Goal: Navigation & Orientation: Understand site structure

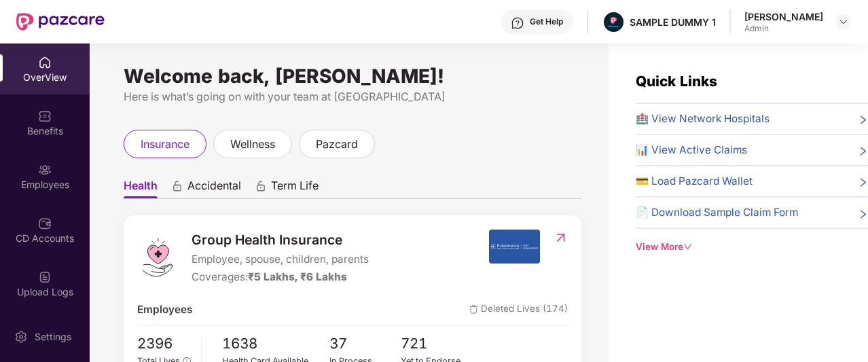
click at [650, 245] on div "View More" at bounding box center [751, 247] width 232 height 14
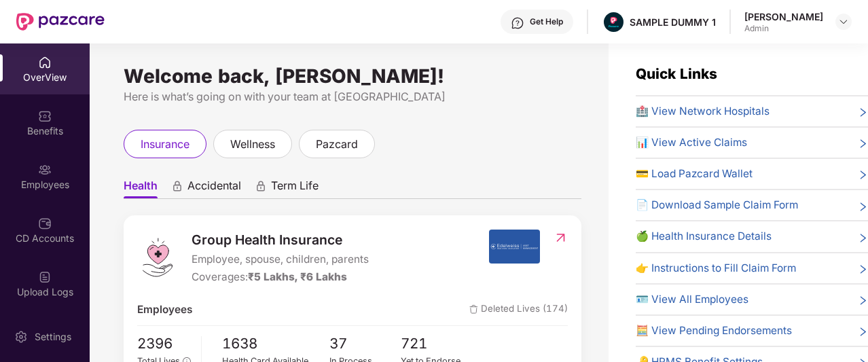
click at [524, 21] on img at bounding box center [518, 23] width 14 height 14
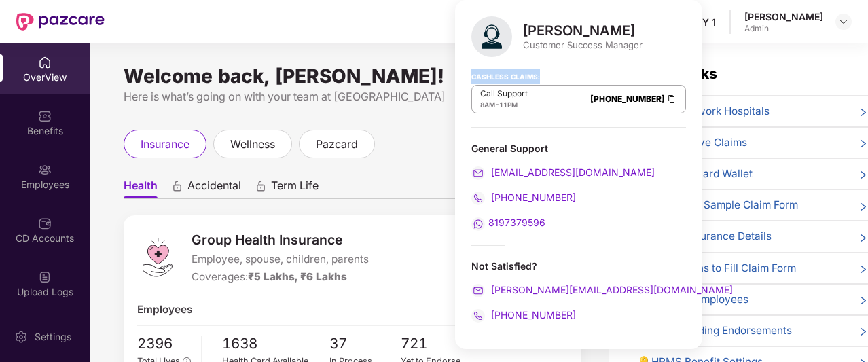
drag, startPoint x: 467, startPoint y: 75, endPoint x: 546, endPoint y: 78, distance: 78.8
click at [546, 78] on div "[PERSON_NAME] Customer Success Manager Cashless Claims: Call Support 8AM - 11PM…" at bounding box center [578, 174] width 247 height 349
click at [565, 73] on div "Cashless Claims: Call Support 8AM - 11PM [PHONE_NUMBER]" at bounding box center [578, 94] width 215 height 68
click at [416, 172] on ul "Health Accidental Term Life" at bounding box center [353, 185] width 458 height 27
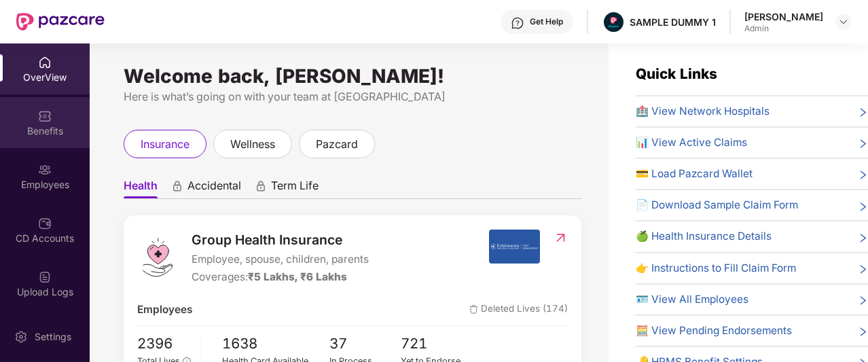
click at [53, 121] on div "Benefits" at bounding box center [45, 122] width 90 height 51
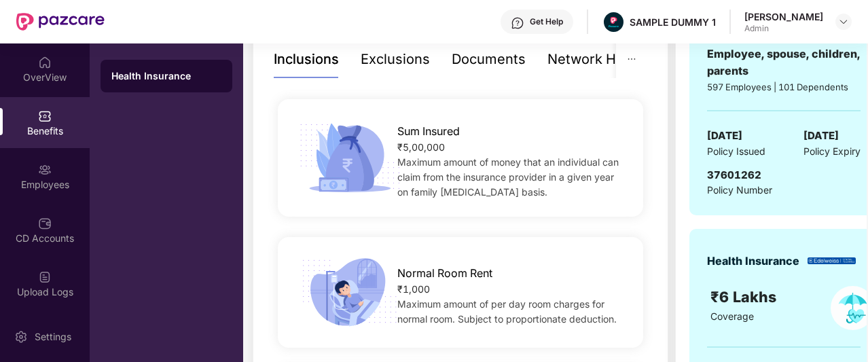
scroll to position [303, 0]
drag, startPoint x: 398, startPoint y: 132, endPoint x: 473, endPoint y: 132, distance: 74.7
click at [473, 132] on div "Sum Insured" at bounding box center [511, 127] width 229 height 24
click at [431, 162] on span "Maximum amount of money that an individual can claim from the insurance provide…" at bounding box center [507, 175] width 221 height 41
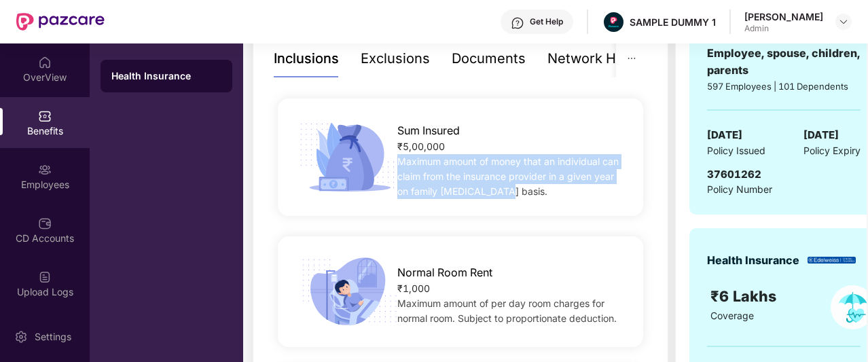
drag, startPoint x: 431, startPoint y: 162, endPoint x: 492, endPoint y: 188, distance: 66.0
click at [492, 188] on span "Maximum amount of money that an individual can claim from the insurance provide…" at bounding box center [507, 175] width 221 height 41
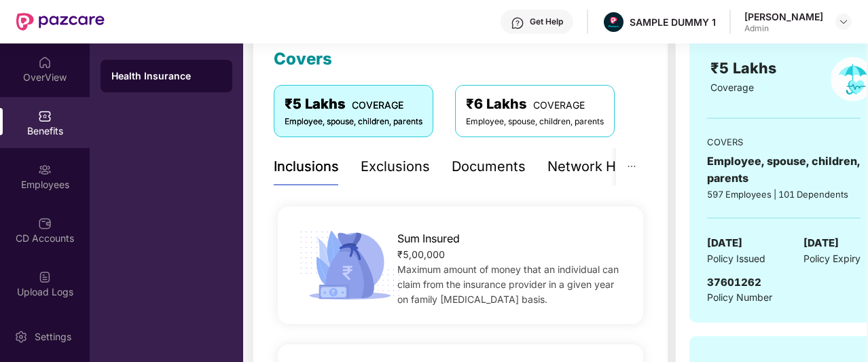
scroll to position [196, 0]
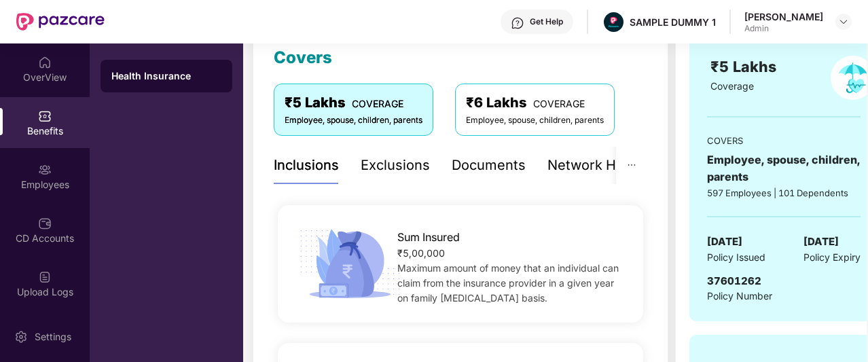
click at [395, 167] on div "Exclusions" at bounding box center [395, 165] width 69 height 21
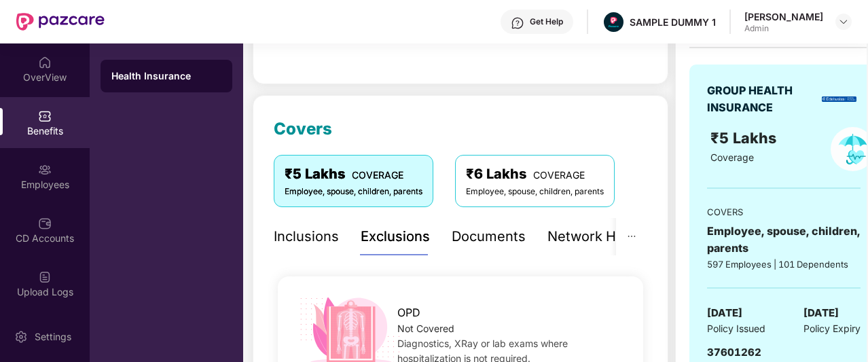
scroll to position [120, 0]
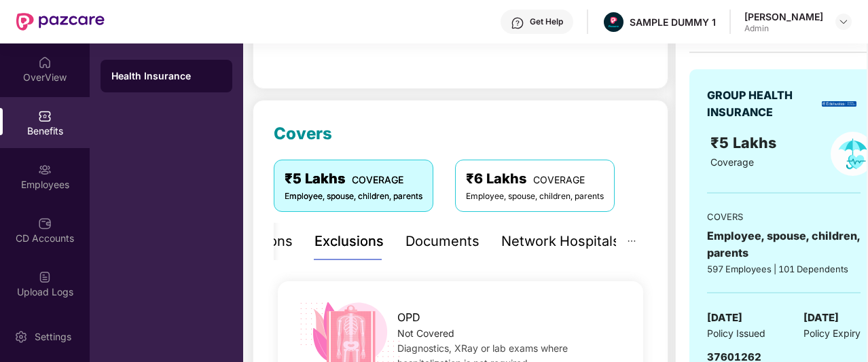
click at [435, 243] on div "Documents" at bounding box center [442, 241] width 74 height 21
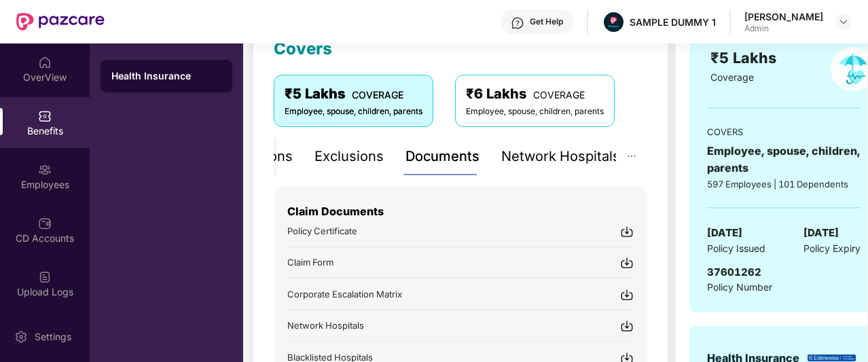
scroll to position [204, 0]
click at [546, 160] on div "Network Hospitals" at bounding box center [560, 157] width 119 height 21
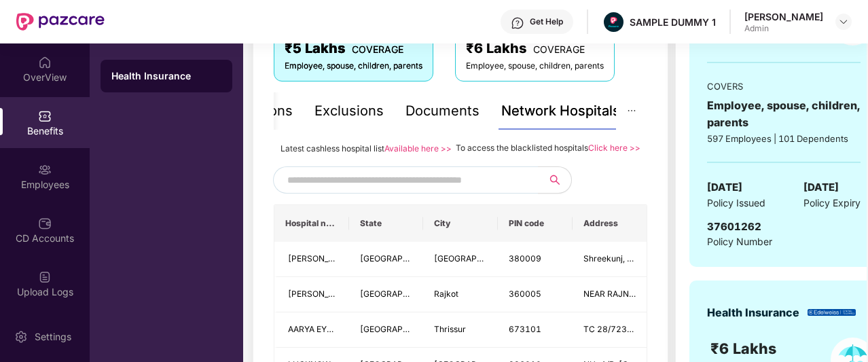
scroll to position [251, 0]
click at [504, 189] on input "text" at bounding box center [403, 179] width 232 height 20
click at [494, 189] on input "text" at bounding box center [403, 179] width 232 height 20
click at [506, 188] on input "text" at bounding box center [403, 179] width 232 height 20
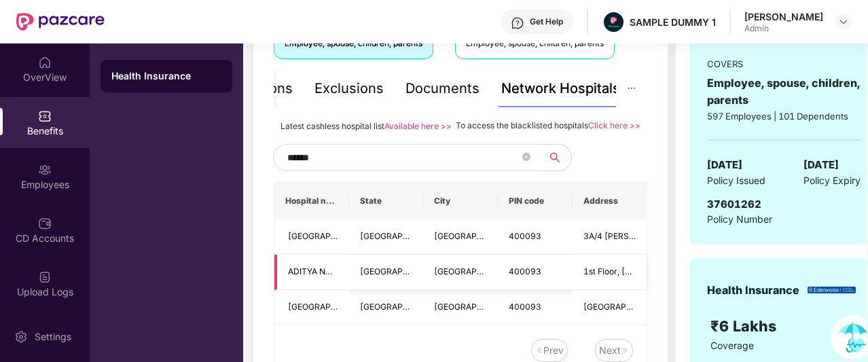
scroll to position [272, 0]
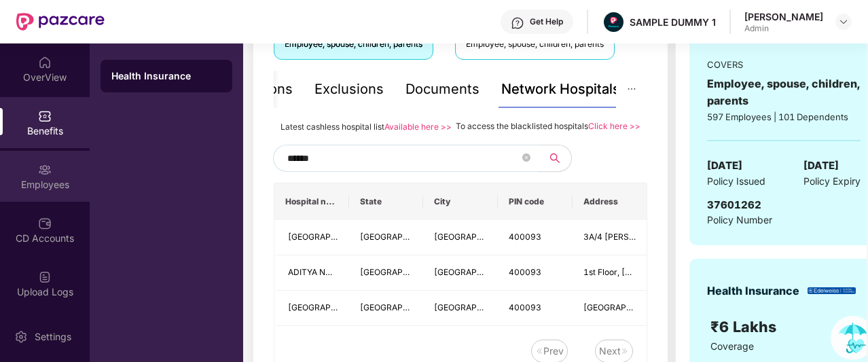
type input "******"
click at [40, 195] on div "Employees" at bounding box center [45, 176] width 90 height 51
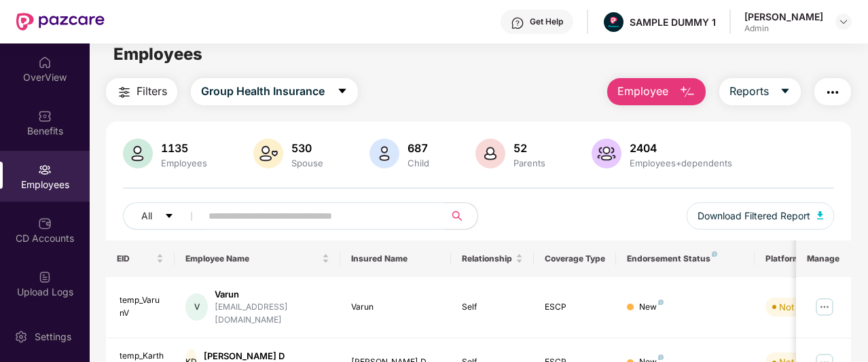
scroll to position [0, 0]
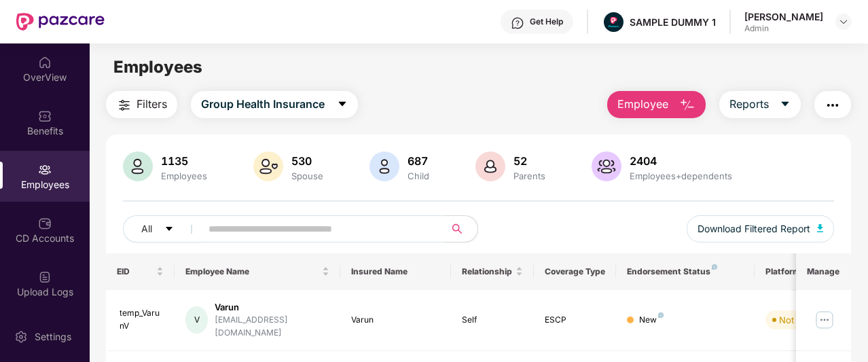
click at [671, 98] on button "Employee" at bounding box center [656, 104] width 98 height 27
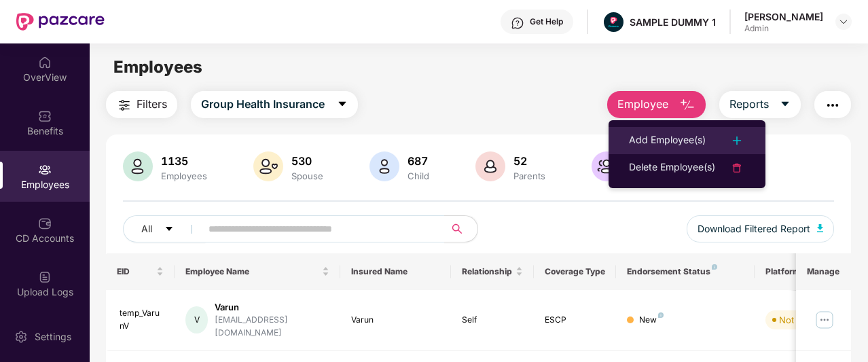
click at [661, 136] on div "Add Employee(s)" at bounding box center [667, 140] width 77 height 16
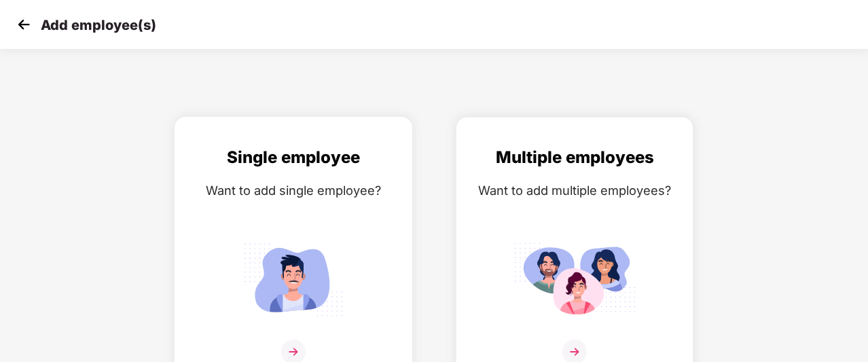
scroll to position [22, 0]
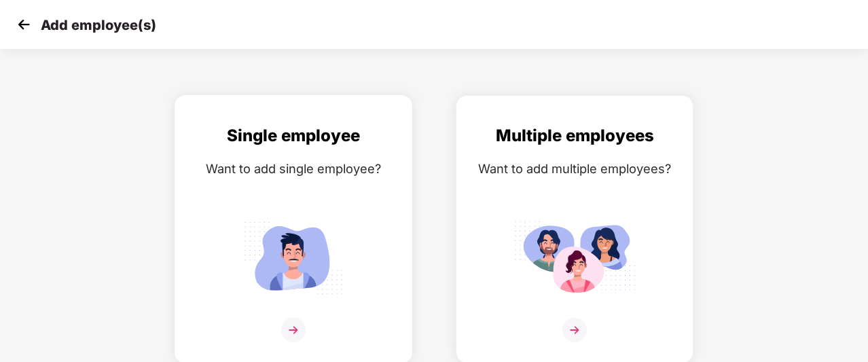
click at [345, 294] on img at bounding box center [293, 257] width 122 height 85
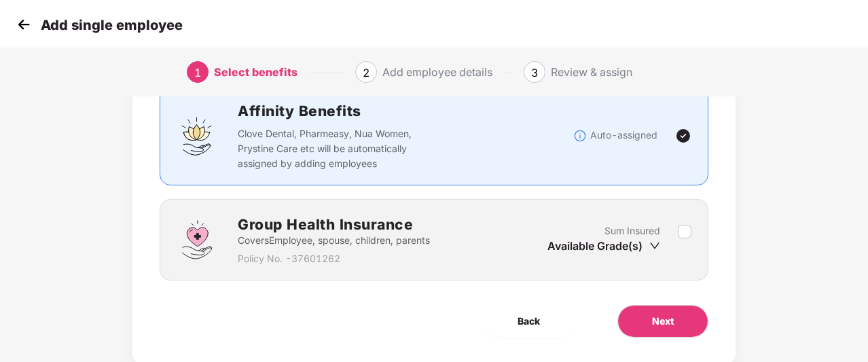
scroll to position [105, 0]
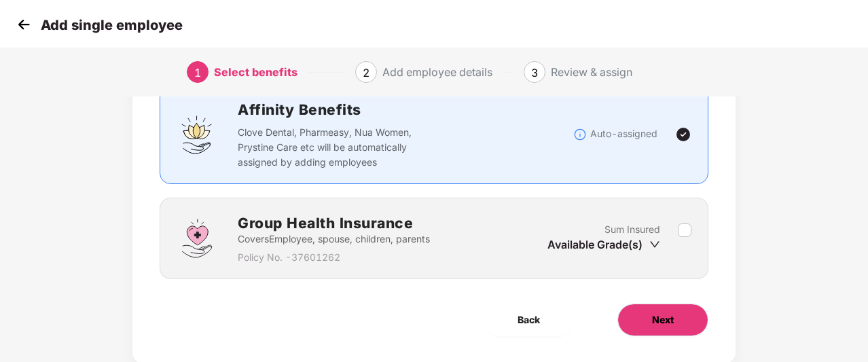
click at [642, 312] on button "Next" at bounding box center [662, 319] width 91 height 33
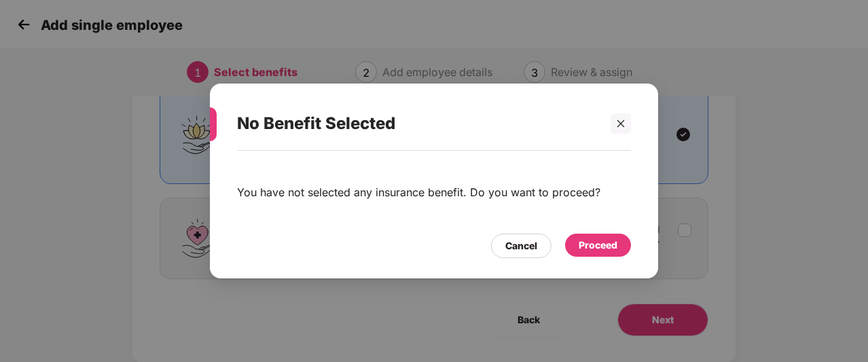
click at [579, 248] on div "Proceed" at bounding box center [597, 245] width 39 height 15
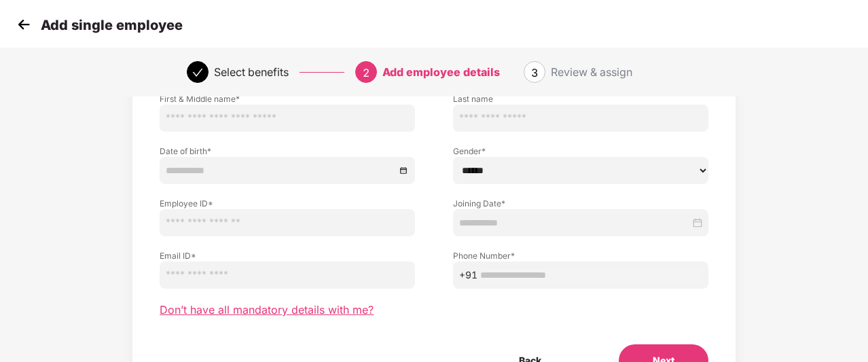
scroll to position [107, 0]
click at [318, 308] on span "Don’t have all mandatory details with me?" at bounding box center [267, 308] width 214 height 14
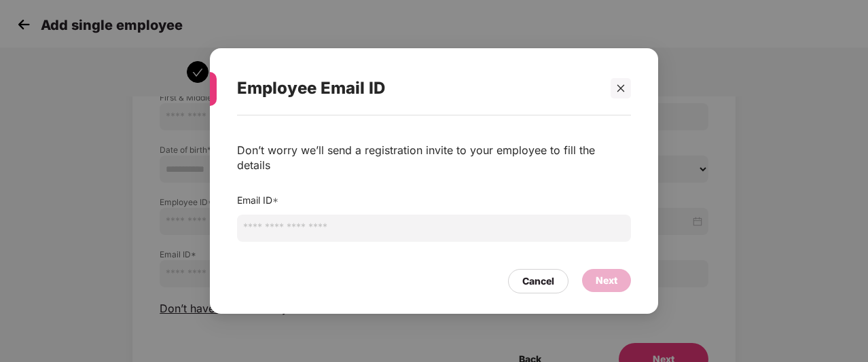
click at [342, 215] on input "email" at bounding box center [434, 228] width 394 height 27
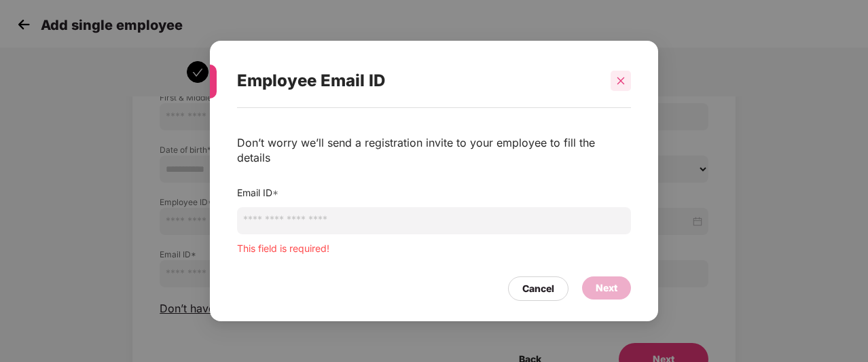
click at [617, 86] on icon "close" at bounding box center [621, 81] width 10 height 10
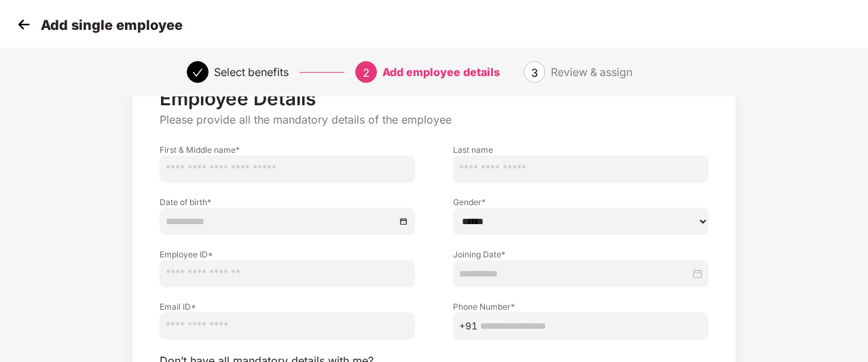
scroll to position [69, 0]
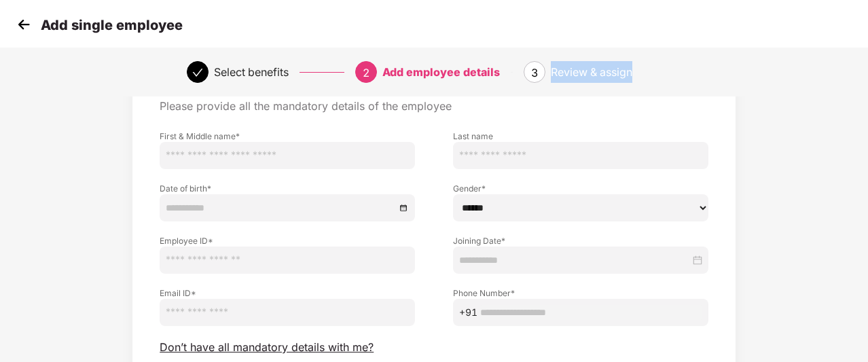
drag, startPoint x: 553, startPoint y: 67, endPoint x: 649, endPoint y: 66, distance: 95.7
click at [649, 66] on div "Review & assign" at bounding box center [616, 72] width 130 height 22
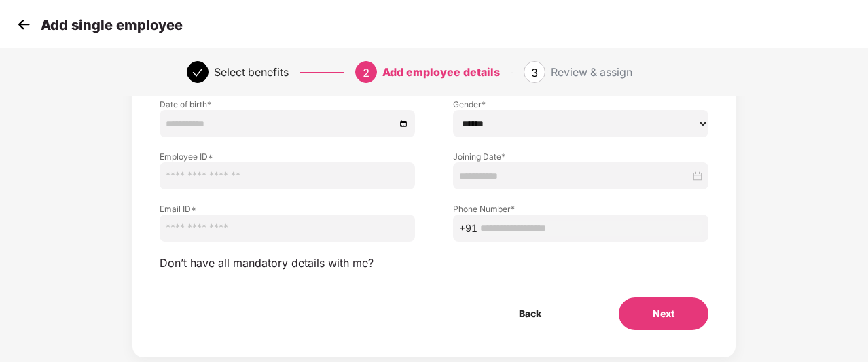
scroll to position [153, 0]
click at [18, 26] on img at bounding box center [24, 24] width 20 height 20
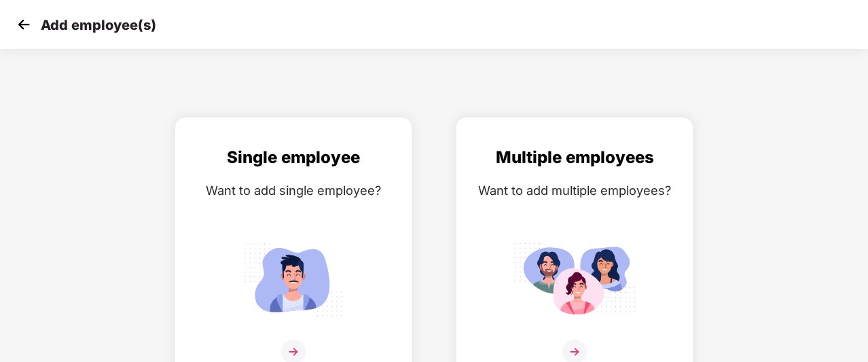
click at [18, 26] on img at bounding box center [24, 24] width 20 height 20
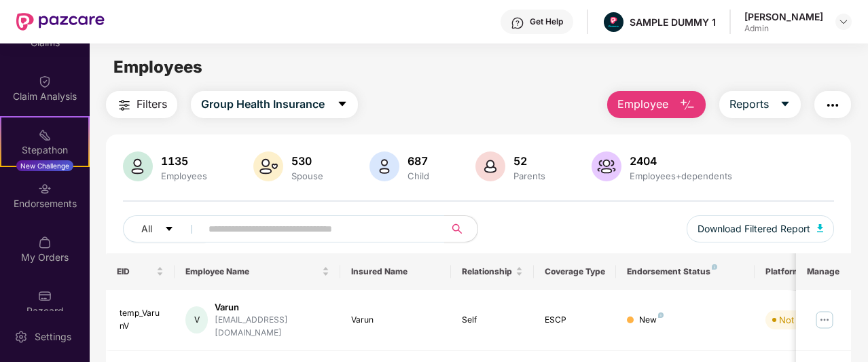
scroll to position [304, 0]
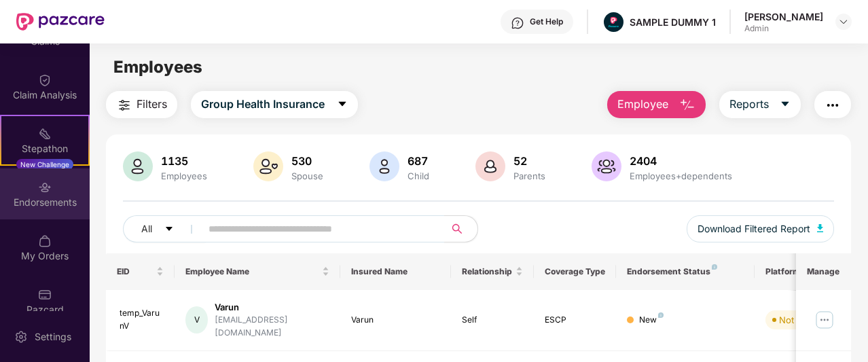
click at [47, 198] on div "Endorsements" at bounding box center [45, 203] width 90 height 14
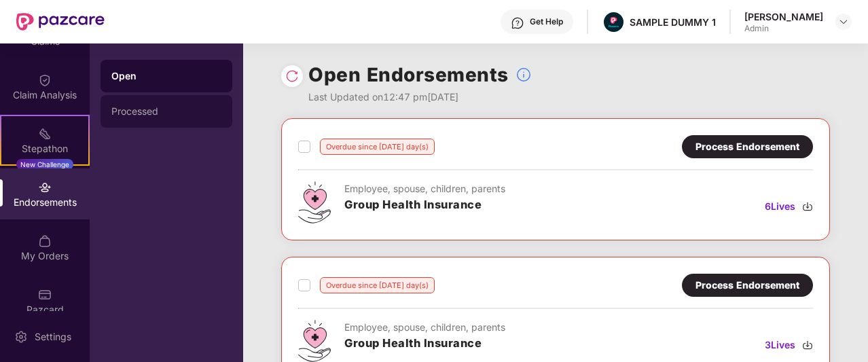
click at [172, 111] on div "Processed" at bounding box center [166, 111] width 110 height 11
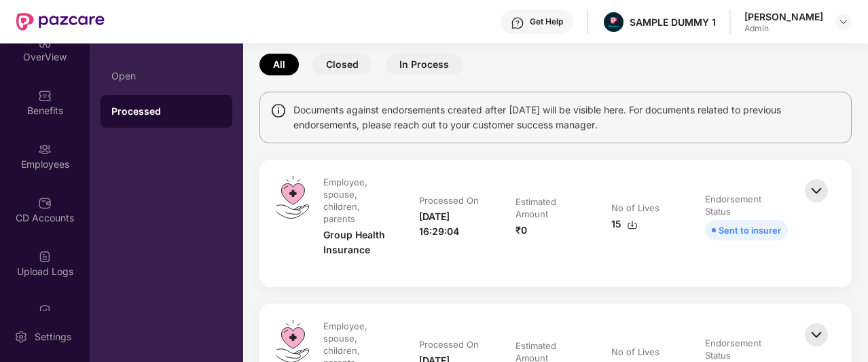
scroll to position [0, 0]
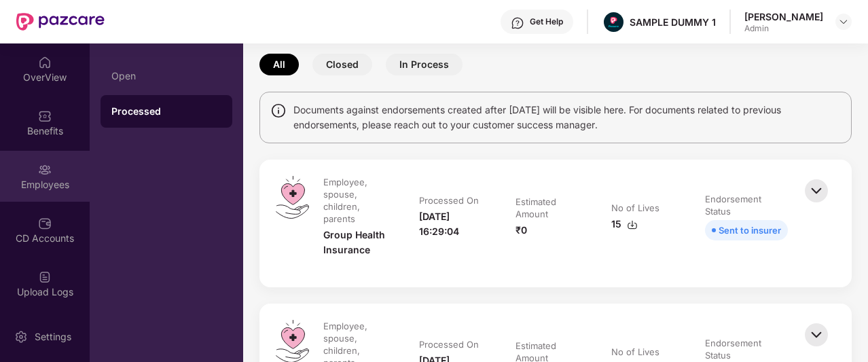
click at [30, 176] on div "Employees" at bounding box center [45, 176] width 90 height 51
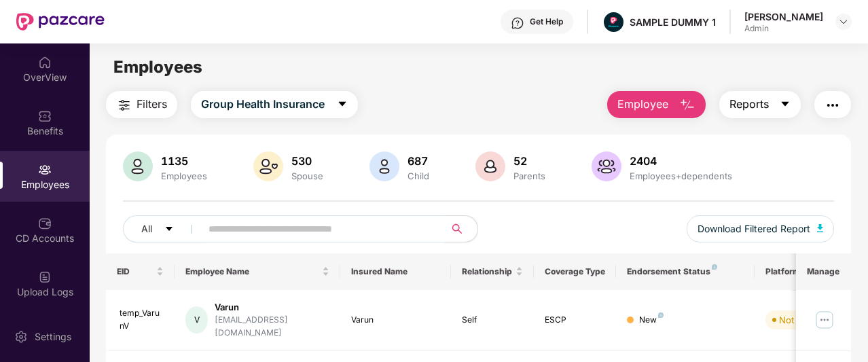
click at [760, 107] on span "Reports" at bounding box center [748, 104] width 39 height 17
click at [785, 113] on button "Reports" at bounding box center [759, 104] width 81 height 27
click at [595, 227] on div "All Download Filtered Report" at bounding box center [478, 234] width 711 height 38
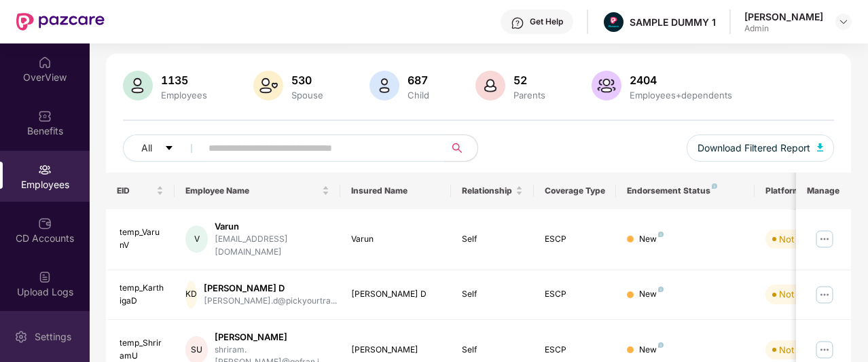
scroll to position [81, 0]
click at [18, 333] on img at bounding box center [21, 337] width 14 height 14
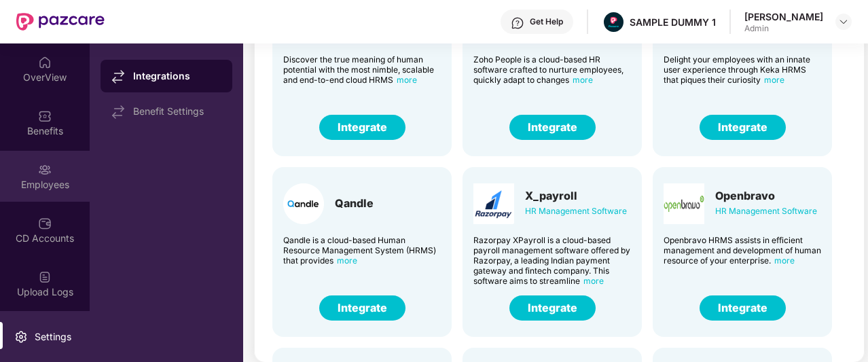
click at [42, 174] on img at bounding box center [45, 170] width 14 height 14
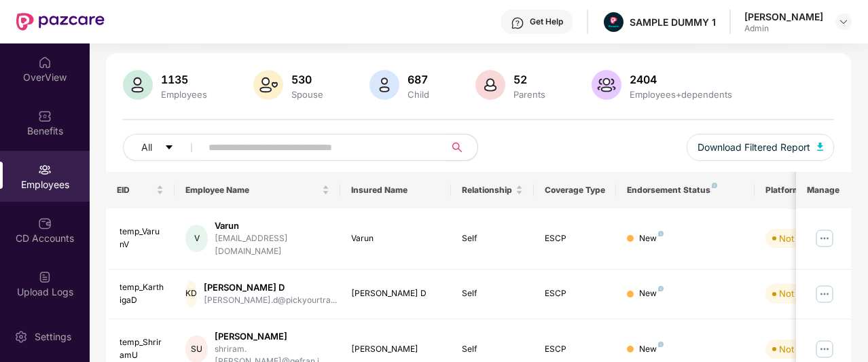
scroll to position [83, 0]
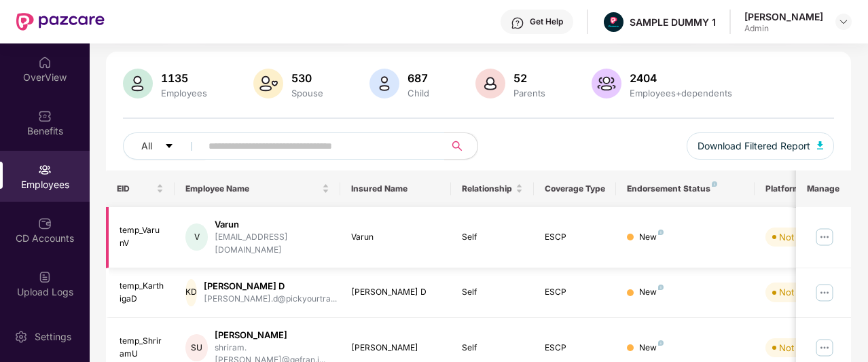
click at [823, 236] on img at bounding box center [824, 237] width 22 height 22
click at [735, 89] on div "1135 Employees 530 Spouse 687 Child 52 Parents 2404 Employees+dependents" at bounding box center [478, 85] width 711 height 33
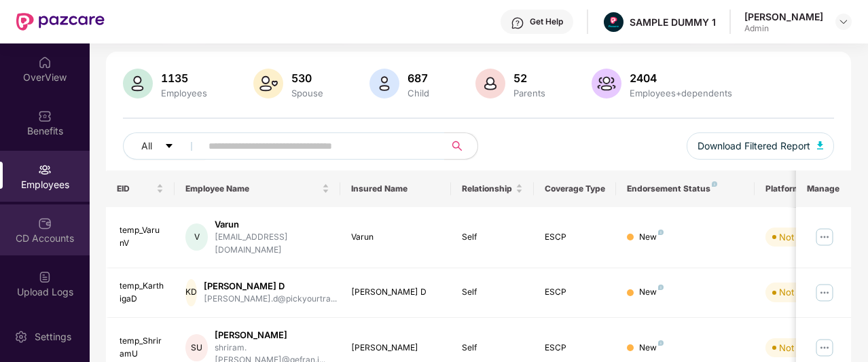
click at [35, 236] on div "CD Accounts" at bounding box center [45, 239] width 90 height 14
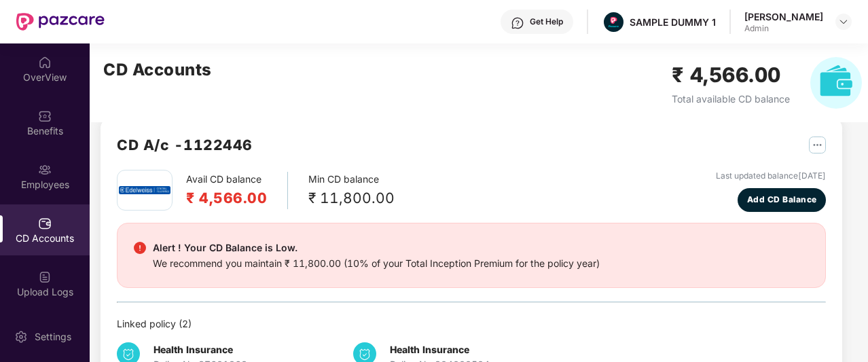
scroll to position [26, 0]
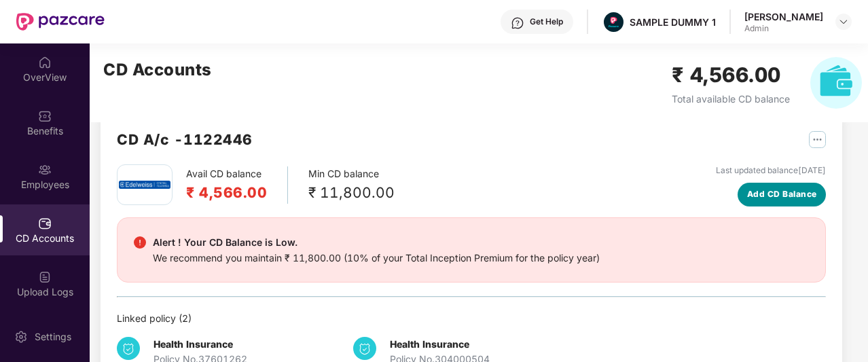
click at [759, 186] on button "Add CD Balance" at bounding box center [781, 195] width 88 height 24
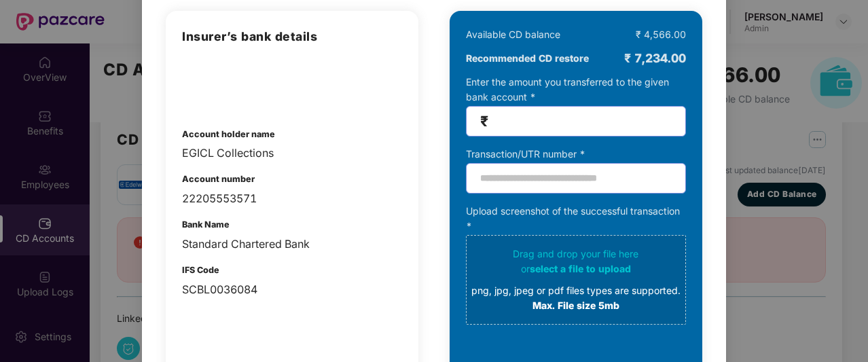
scroll to position [111, 0]
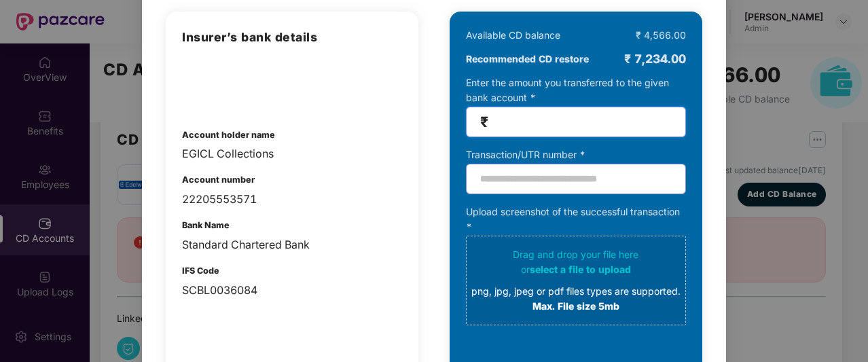
click at [523, 120] on input "number" at bounding box center [581, 122] width 181 height 16
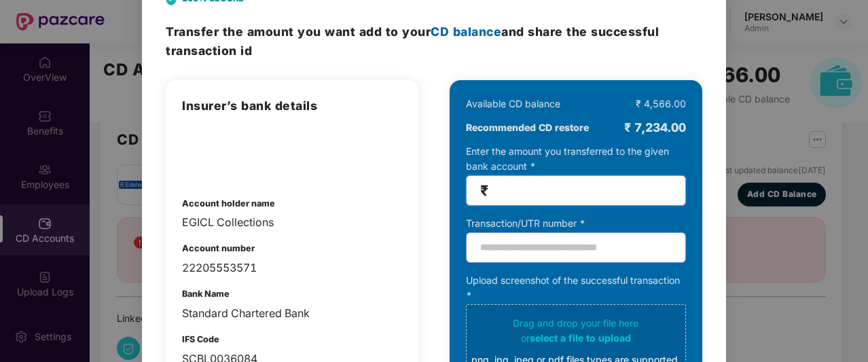
scroll to position [0, 0]
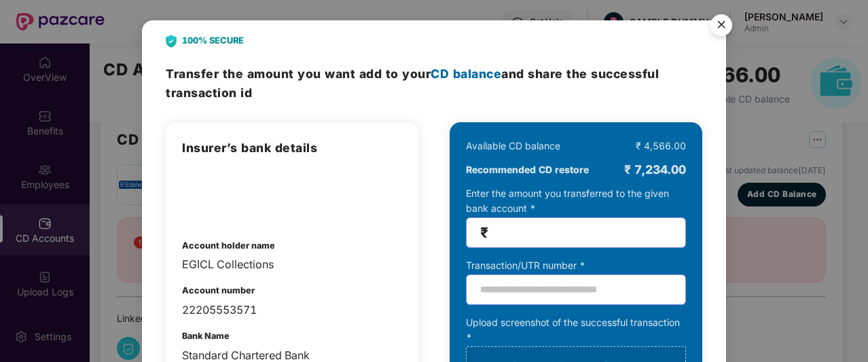
click at [722, 31] on img "Close" at bounding box center [721, 27] width 38 height 38
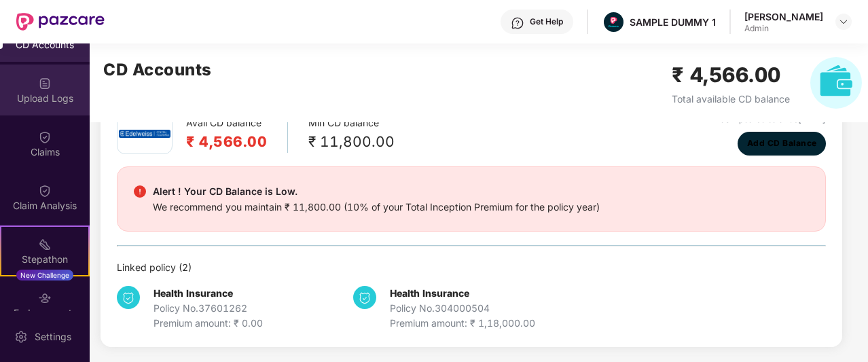
scroll to position [194, 0]
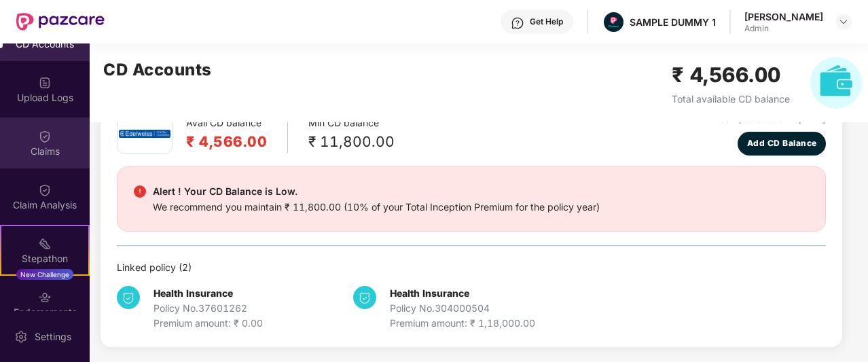
click at [43, 158] on div "Claims" at bounding box center [45, 142] width 90 height 51
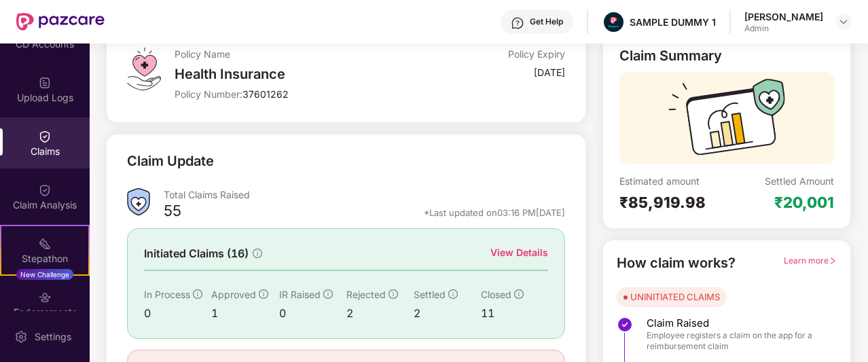
scroll to position [138, 0]
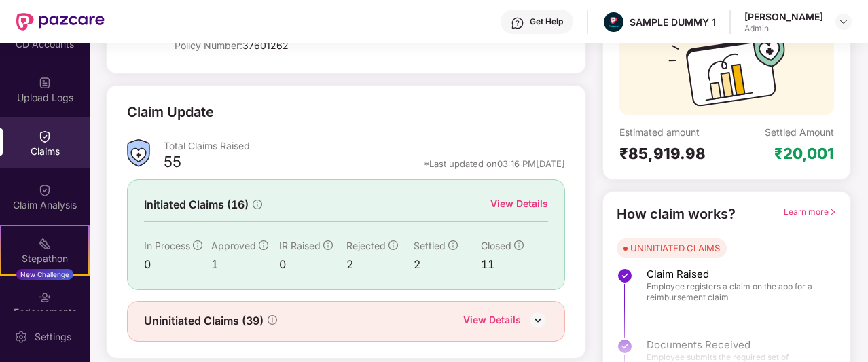
click at [511, 203] on div "View Details" at bounding box center [519, 203] width 58 height 15
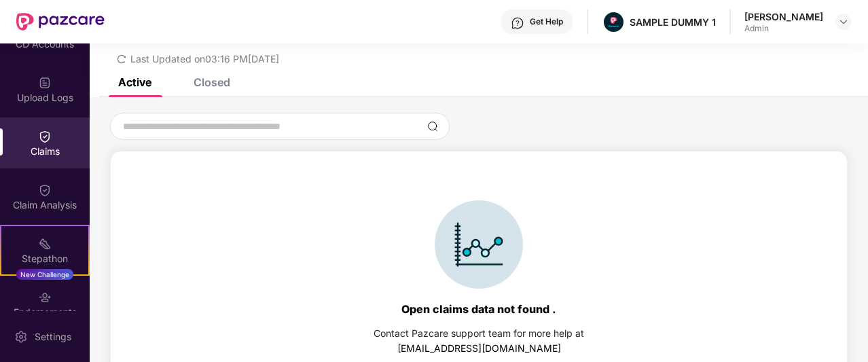
scroll to position [58, 0]
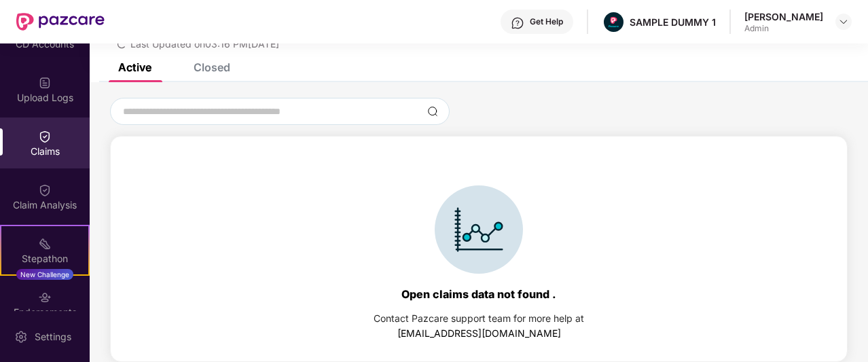
click at [215, 69] on div "Closed" at bounding box center [211, 67] width 37 height 14
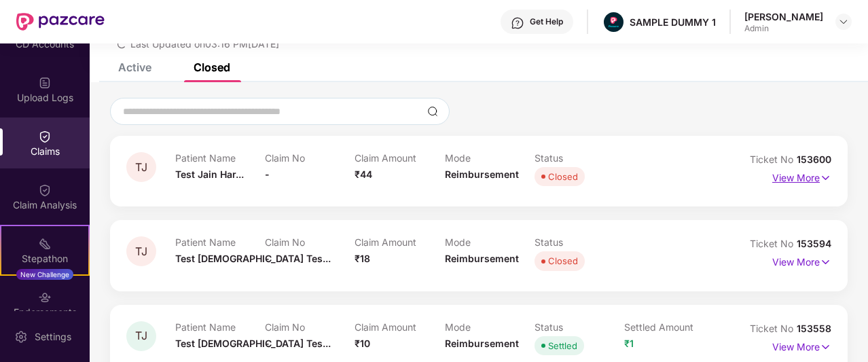
click at [779, 174] on p "View More" at bounding box center [801, 176] width 59 height 18
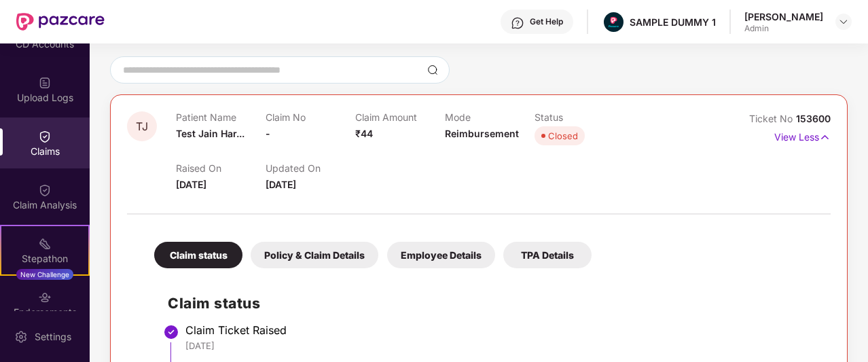
scroll to position [100, 0]
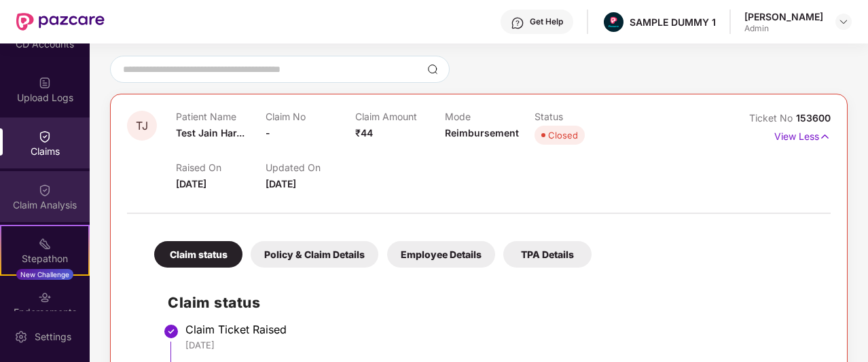
click at [54, 211] on div "Claim Analysis" at bounding box center [45, 196] width 90 height 51
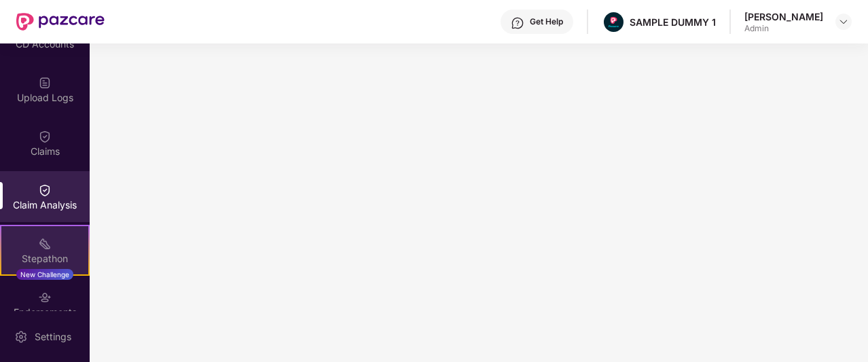
click at [52, 250] on div "Stepathon New Challenge" at bounding box center [45, 250] width 90 height 51
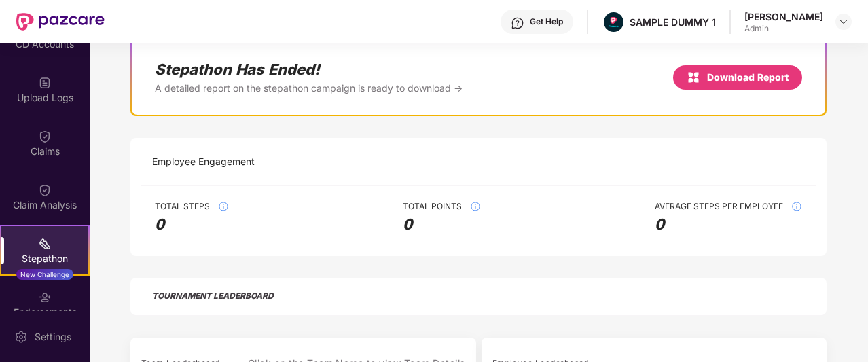
scroll to position [125, 0]
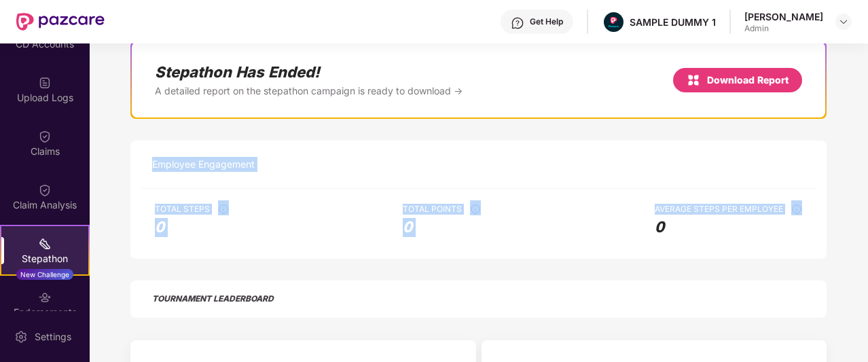
drag, startPoint x: 148, startPoint y: 162, endPoint x: 603, endPoint y: 223, distance: 459.1
click at [603, 223] on div "Employee Engagement Total Steps 0 Total Points 0 Average Steps Per Employee 0" at bounding box center [478, 200] width 696 height 118
click at [603, 223] on div "Total Steps 0 Total Points 0 Average Steps Per Employee 0" at bounding box center [478, 224] width 674 height 70
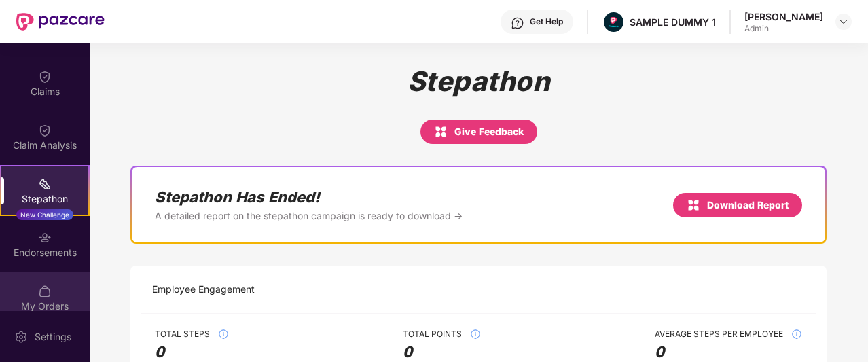
scroll to position [254, 0]
click at [54, 235] on div "Endorsements" at bounding box center [45, 244] width 90 height 51
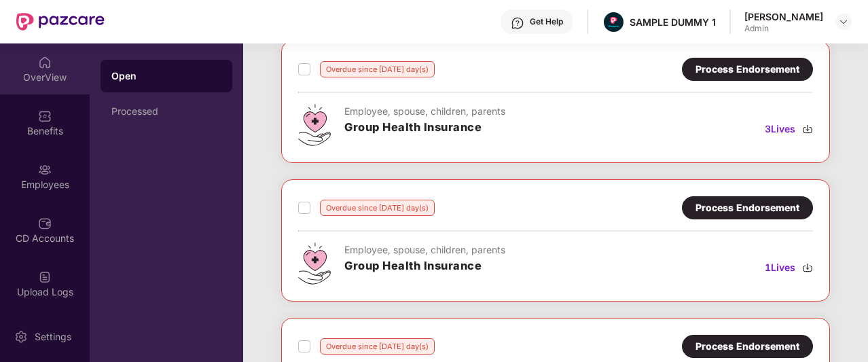
click at [35, 64] on div "OverView" at bounding box center [45, 68] width 90 height 51
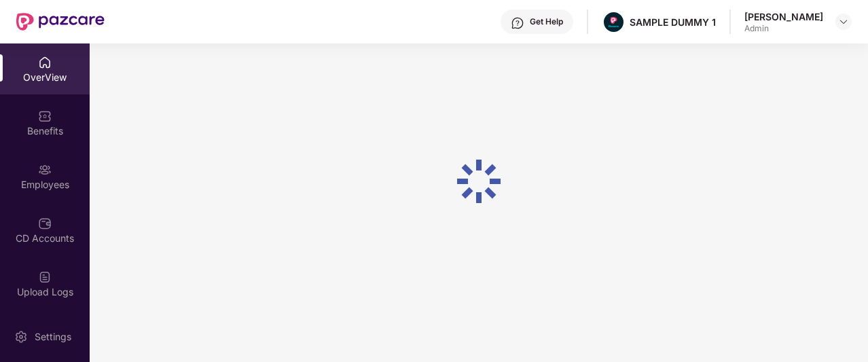
scroll to position [43, 0]
